Goal: Register for event/course

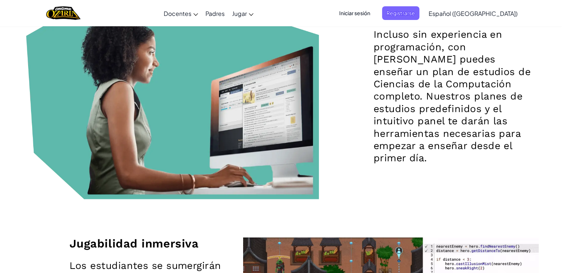
scroll to position [832, 0]
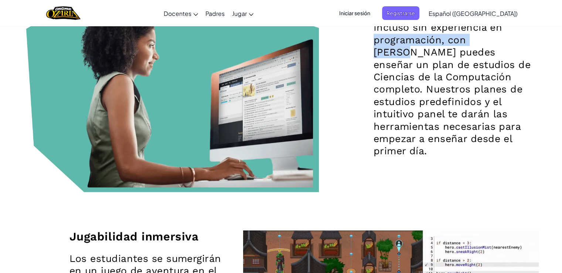
drag, startPoint x: 561, startPoint y: 46, endPoint x: 564, endPoint y: 37, distance: 9.0
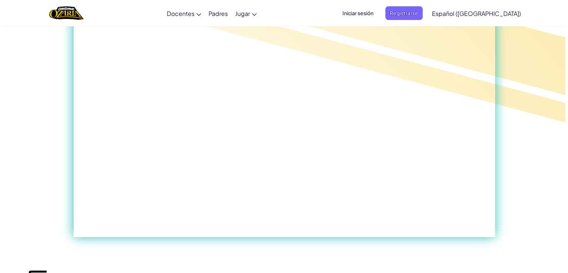
scroll to position [188, 0]
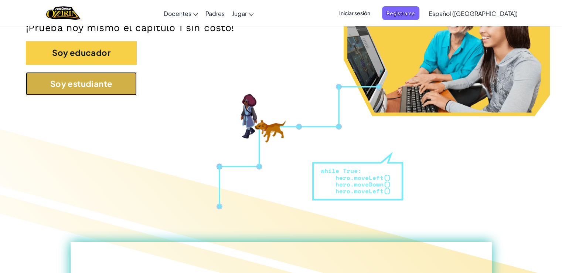
click at [126, 87] on button "Soy estudiante" at bounding box center [81, 83] width 111 height 23
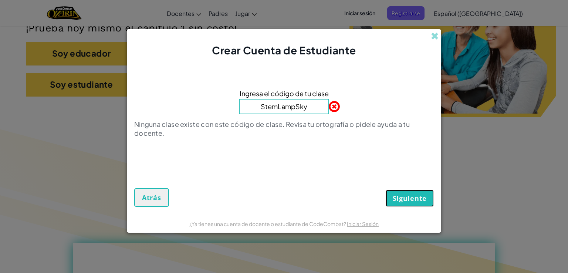
click at [408, 198] on span "Siguiente" at bounding box center [410, 198] width 34 height 9
click at [406, 199] on span "Siguiente" at bounding box center [410, 198] width 34 height 9
click at [310, 103] on input "StemLampSky" at bounding box center [283, 106] width 89 height 15
type input "StemLampSky"
click at [401, 197] on span "Siguiente" at bounding box center [410, 198] width 34 height 9
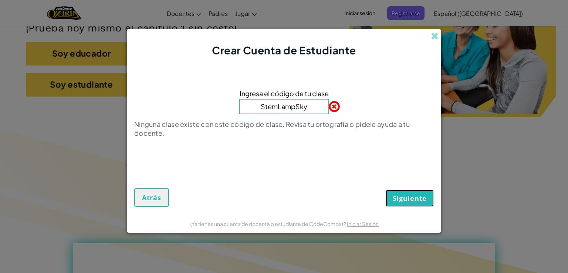
click at [401, 197] on span "Siguiente" at bounding box center [410, 198] width 34 height 9
click at [303, 110] on input "StemLampSky" at bounding box center [283, 106] width 89 height 15
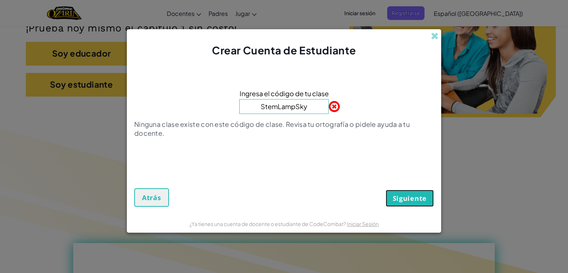
click at [407, 194] on span "Siguiente" at bounding box center [410, 198] width 34 height 9
click at [407, 198] on span "Siguiente" at bounding box center [410, 198] width 34 height 9
